Goal: Find specific page/section: Find specific page/section

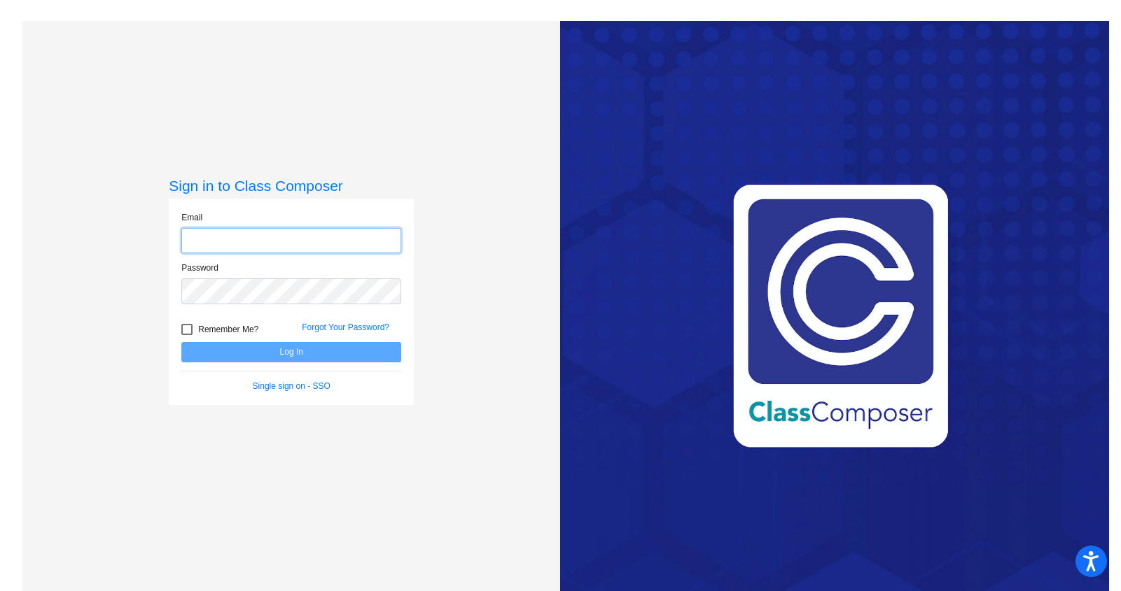
type input "[EMAIL_ADDRESS][DOMAIN_NAME]"
click at [291, 354] on button "Log In" at bounding box center [291, 352] width 220 height 20
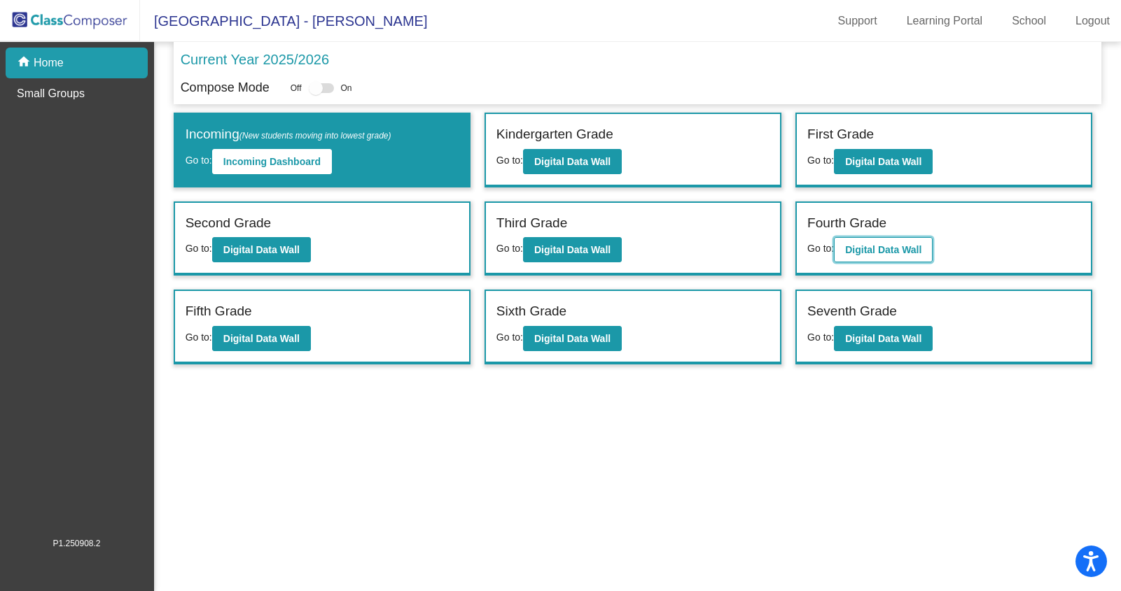
click at [892, 248] on b "Digital Data Wall" at bounding box center [883, 249] width 76 height 11
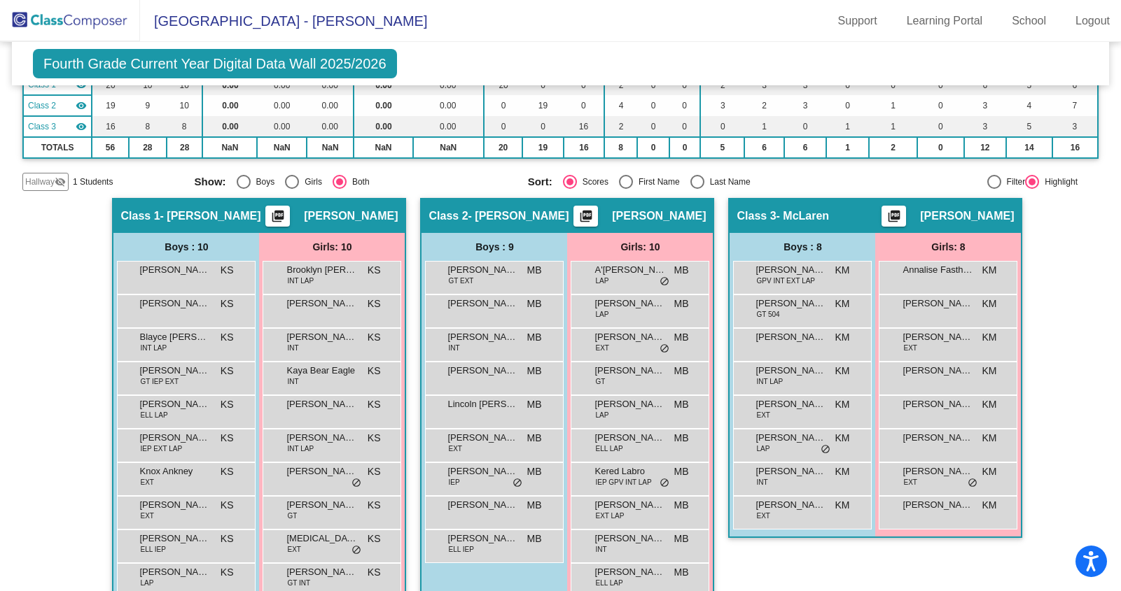
scroll to position [168, 0]
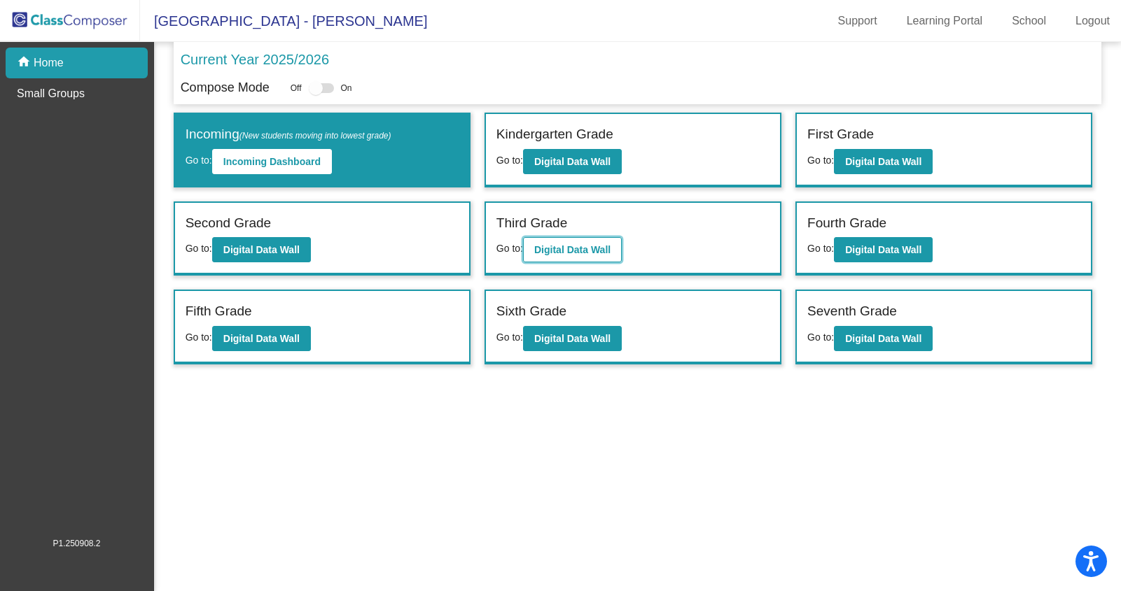
click at [568, 240] on button "Digital Data Wall" at bounding box center [572, 249] width 99 height 25
click at [258, 337] on b "Digital Data Wall" at bounding box center [261, 338] width 76 height 11
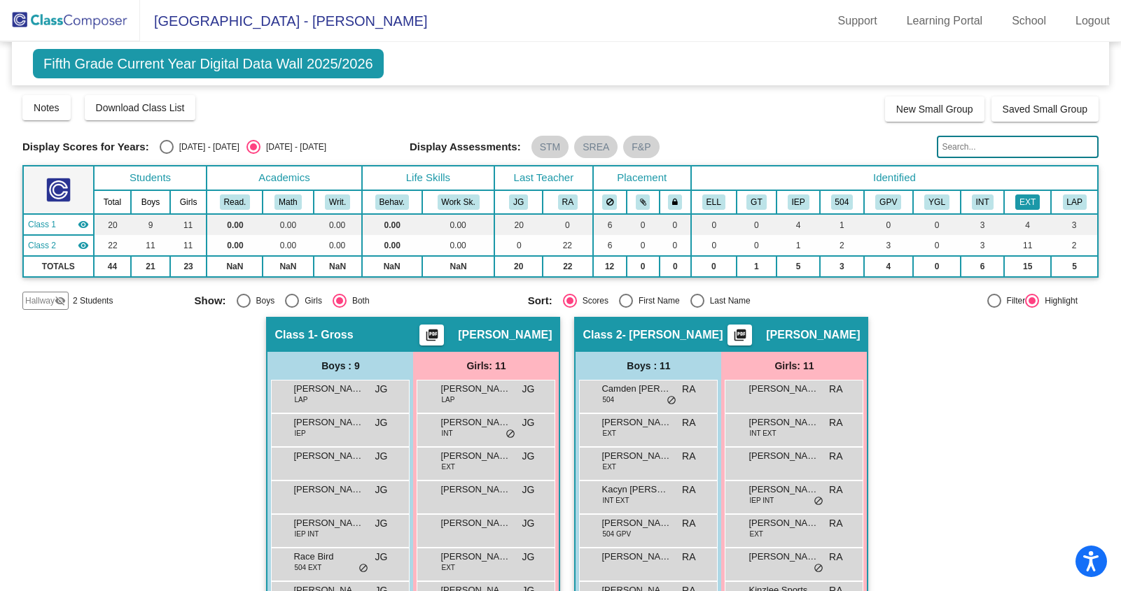
click at [1024, 200] on button "EXT" at bounding box center [1027, 202] width 24 height 15
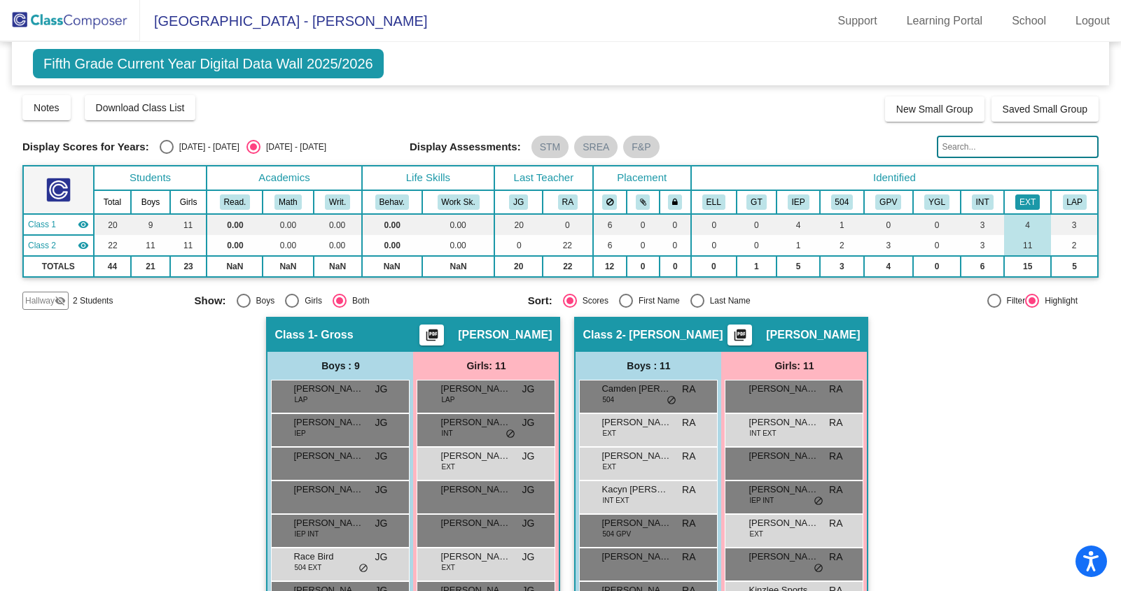
click at [1024, 200] on button "EXT" at bounding box center [1027, 202] width 24 height 15
